Goal: Task Accomplishment & Management: Manage account settings

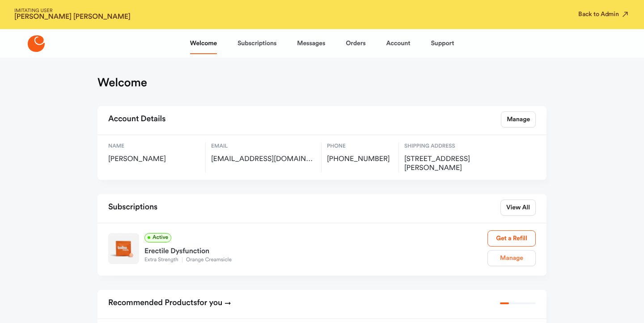
click at [496, 255] on link "Manage" at bounding box center [511, 258] width 48 height 16
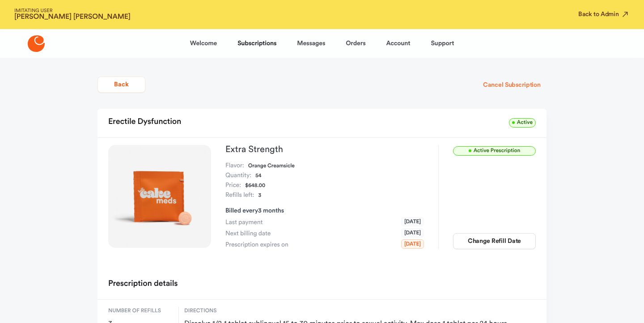
click at [502, 85] on button "Cancel Subscription" at bounding box center [511, 85] width 69 height 16
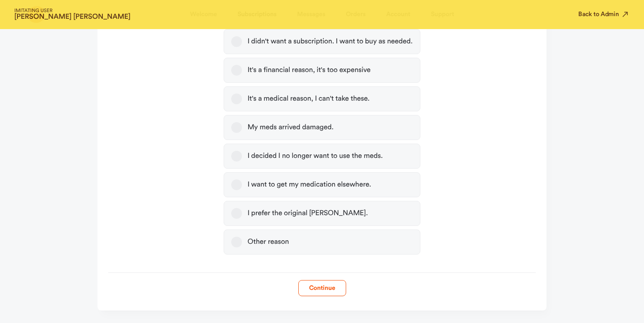
click at [333, 249] on label "Other reason" at bounding box center [321, 241] width 196 height 25
click at [242, 247] on button "Other reason" at bounding box center [236, 241] width 11 height 11
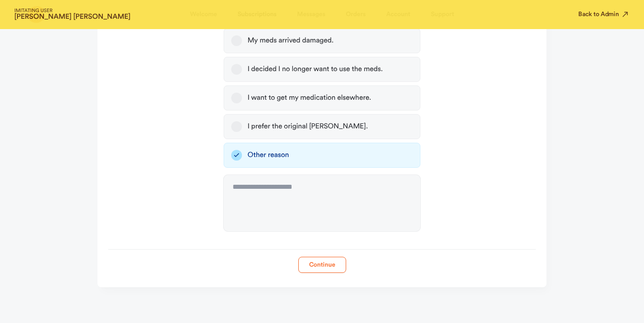
click at [316, 265] on button "Continue" at bounding box center [322, 265] width 48 height 16
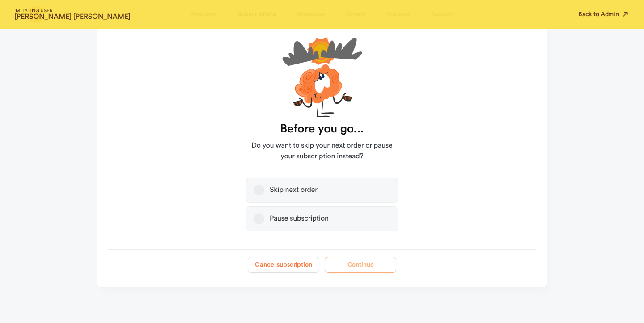
click at [301, 264] on button "Cancel subscription" at bounding box center [284, 265] width 72 height 16
click at [605, 8] on div "IMITATING USER [PERSON_NAME] Back to Admin" at bounding box center [322, 14] width 644 height 29
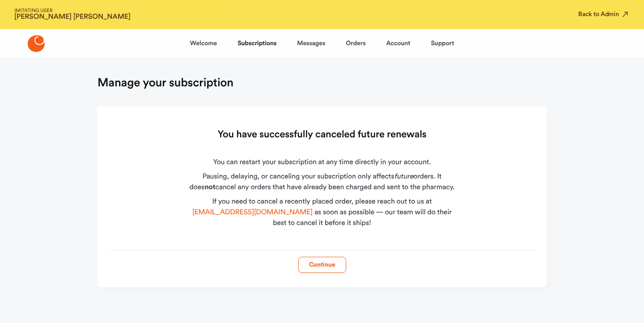
scroll to position [0, 0]
click at [578, 19] on div "IMITATING USER [PERSON_NAME] Back to Admin" at bounding box center [322, 14] width 644 height 29
click at [581, 16] on button "Back to Admin" at bounding box center [603, 14] width 51 height 9
